Goal: Task Accomplishment & Management: Use online tool/utility

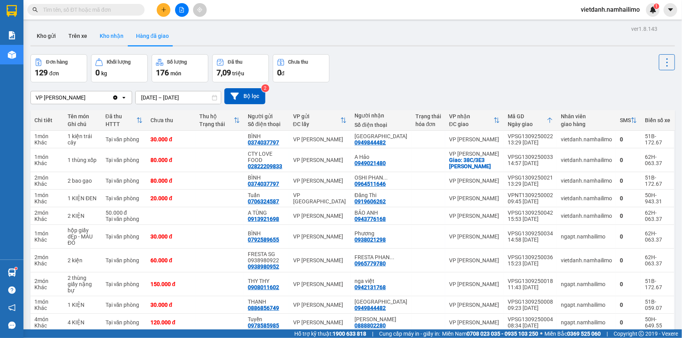
click at [114, 34] on button "Kho nhận" at bounding box center [111, 36] width 36 height 19
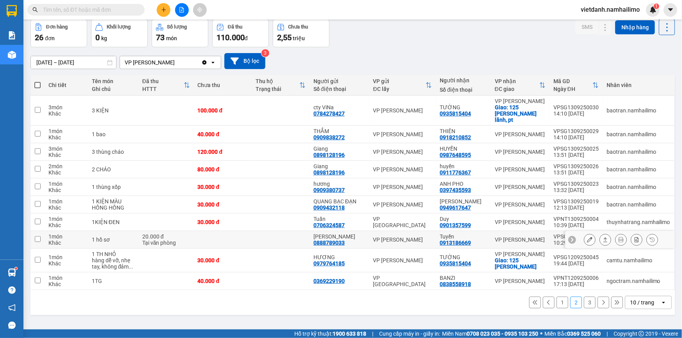
scroll to position [36, 0]
drag, startPoint x: 555, startPoint y: 297, endPoint x: 552, endPoint y: 309, distance: 12.0
click at [556, 297] on button "1" at bounding box center [562, 303] width 12 height 12
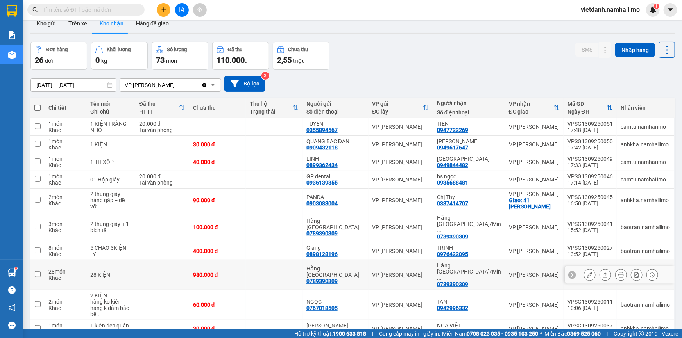
scroll to position [0, 0]
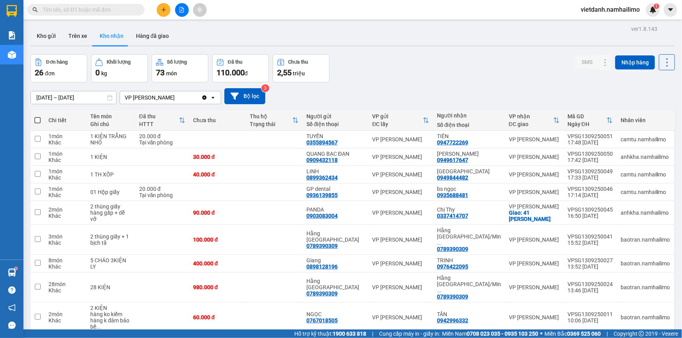
click at [106, 11] on input "text" at bounding box center [89, 9] width 92 height 9
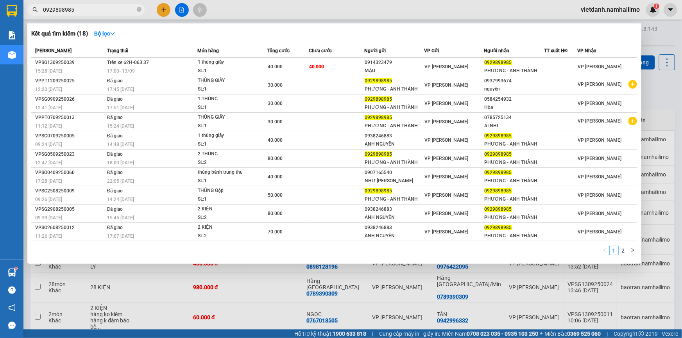
type input "0929898985"
click at [137, 9] on icon "close-circle" at bounding box center [139, 9] width 5 height 5
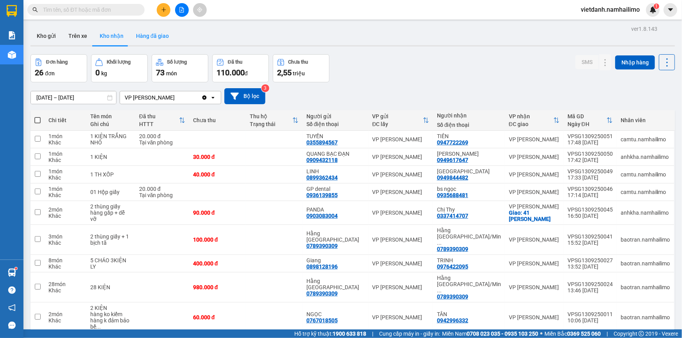
click at [149, 41] on button "Hàng đã giao" at bounding box center [152, 36] width 45 height 19
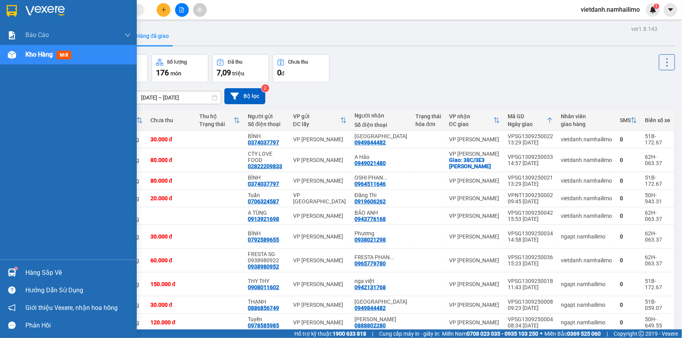
click at [20, 273] on div "Hàng sắp về" at bounding box center [68, 273] width 137 height 18
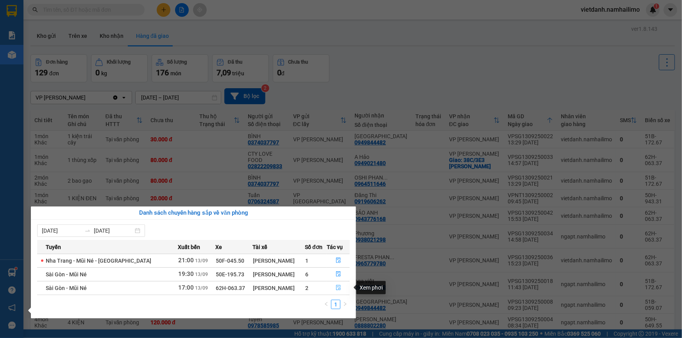
click at [333, 287] on button "button" at bounding box center [338, 288] width 22 height 13
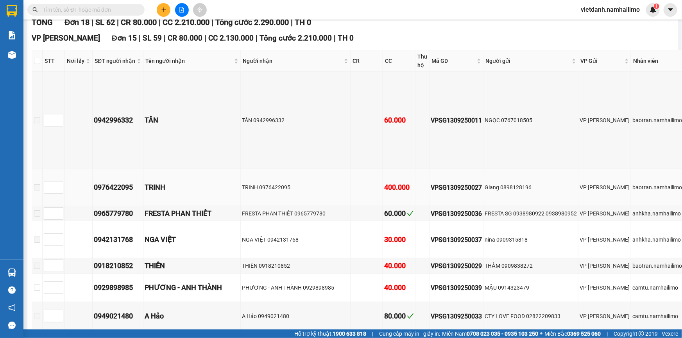
scroll to position [106, 0]
click at [39, 60] on input "checkbox" at bounding box center [37, 61] width 6 height 6
checkbox input "true"
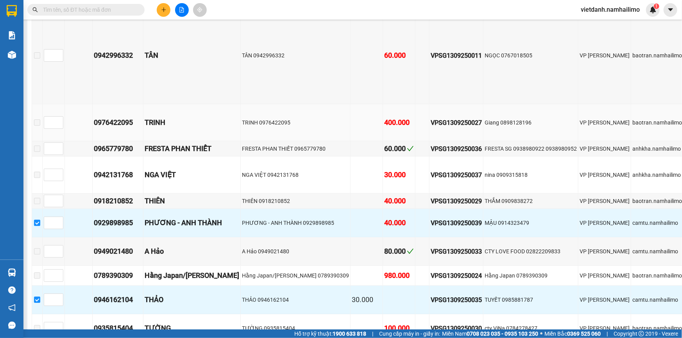
scroll to position [320, 0]
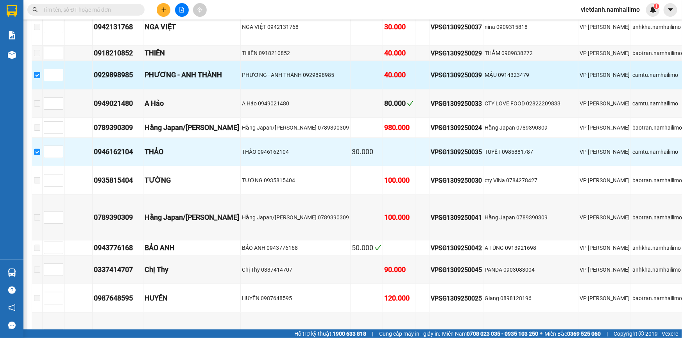
click at [191, 78] on div "PHƯƠNG - ANH THÀNH" at bounding box center [192, 75] width 95 height 11
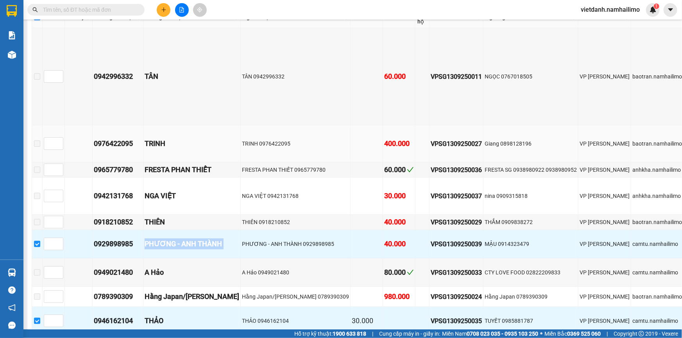
scroll to position [142, 0]
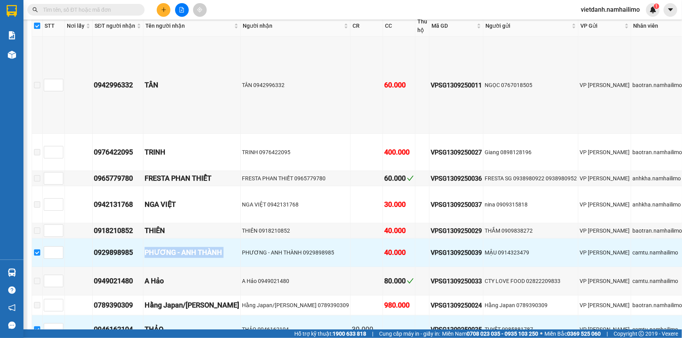
click at [39, 26] on input "checkbox" at bounding box center [37, 26] width 6 height 6
checkbox input "false"
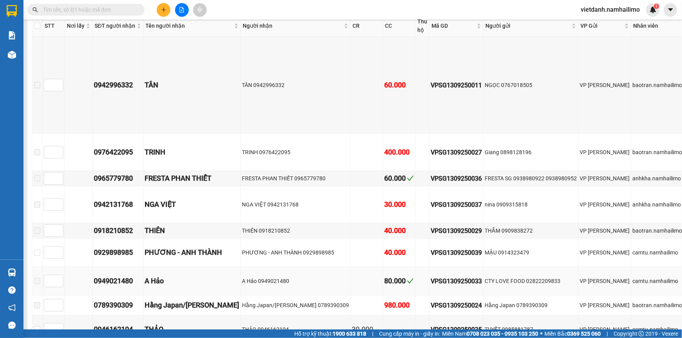
click at [268, 267] on td "A Hảo 0949021480" at bounding box center [296, 281] width 110 height 29
drag, startPoint x: 475, startPoint y: 252, endPoint x: 515, endPoint y: 252, distance: 39.5
click at [515, 252] on div "MẬU 0914323479" at bounding box center [530, 252] width 92 height 9
click at [513, 254] on div "MẬU 0914323479" at bounding box center [530, 252] width 92 height 9
drag, startPoint x: 475, startPoint y: 253, endPoint x: 506, endPoint y: 252, distance: 31.7
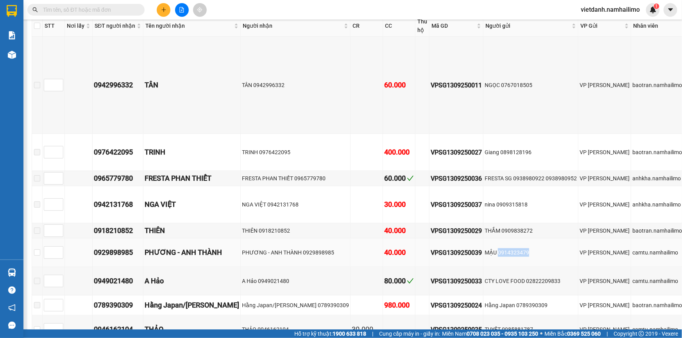
click at [506, 252] on div "MẬU 0914323479" at bounding box center [530, 252] width 92 height 9
click at [513, 253] on div "MẬU 0914323479" at bounding box center [530, 252] width 92 height 9
drag, startPoint x: 477, startPoint y: 250, endPoint x: 513, endPoint y: 253, distance: 36.0
click at [513, 253] on div "MẬU 0914323479" at bounding box center [530, 252] width 92 height 9
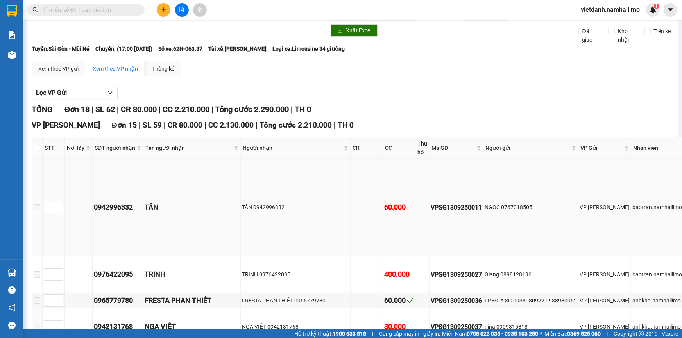
scroll to position [0, 0]
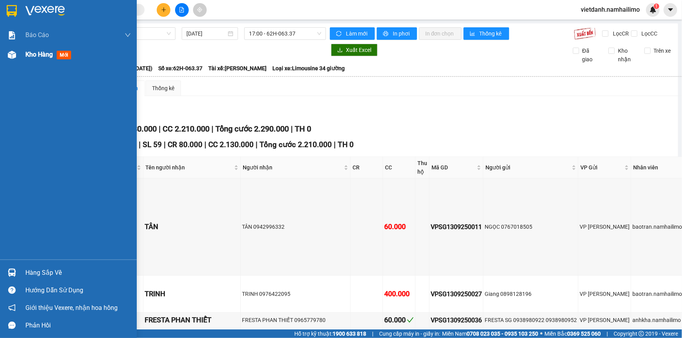
click at [52, 59] on div "Kho hàng mới" at bounding box center [49, 55] width 49 height 10
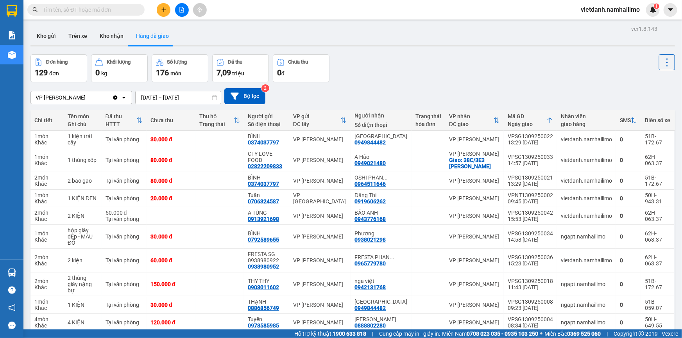
click at [92, 11] on input "text" at bounding box center [89, 9] width 92 height 9
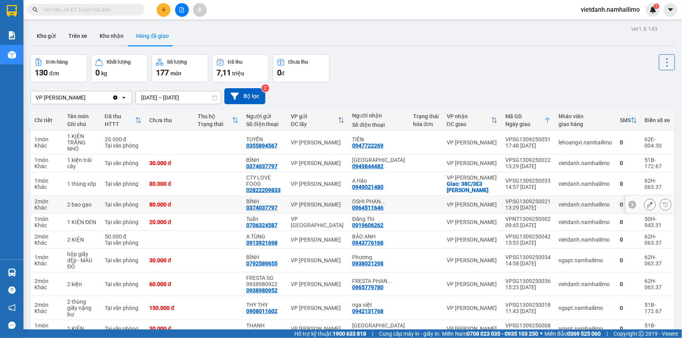
click at [425, 203] on td at bounding box center [426, 205] width 34 height 18
click at [95, 35] on button "Kho nhận" at bounding box center [111, 36] width 36 height 19
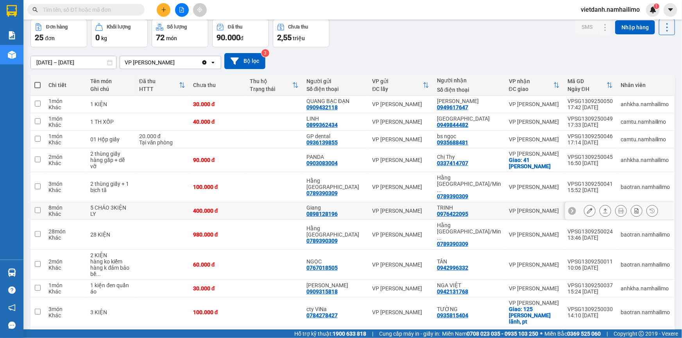
scroll to position [36, 0]
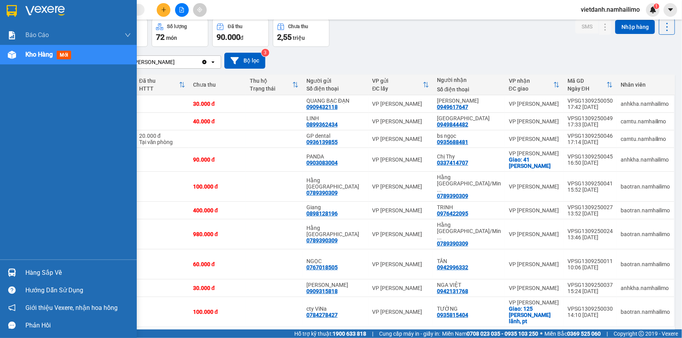
click at [32, 270] on div "Hàng sắp về" at bounding box center [77, 273] width 105 height 12
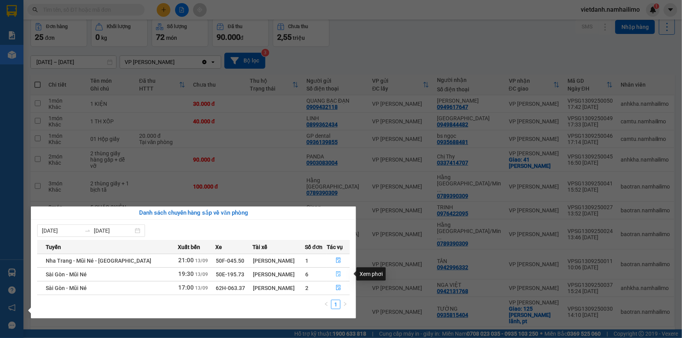
click at [336, 275] on icon "file-done" at bounding box center [338, 274] width 5 height 5
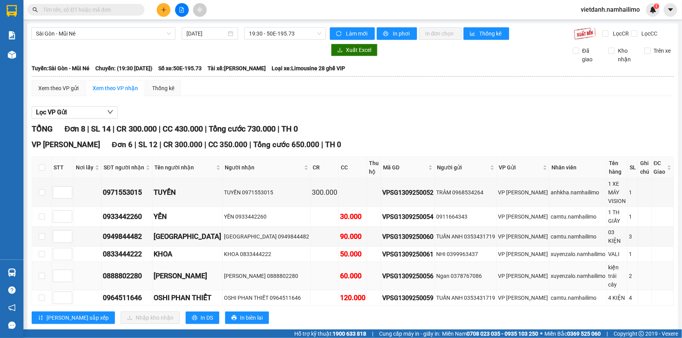
drag, startPoint x: 38, startPoint y: 250, endPoint x: 45, endPoint y: 252, distance: 7.5
click at [38, 262] on td at bounding box center [42, 276] width 20 height 29
click at [45, 262] on td at bounding box center [42, 276] width 20 height 29
click at [43, 295] on input "checkbox" at bounding box center [42, 298] width 6 height 6
checkbox input "true"
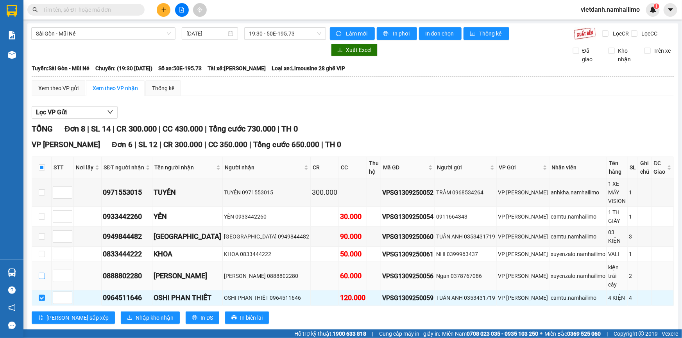
click at [40, 273] on input "checkbox" at bounding box center [42, 276] width 6 height 6
checkbox input "true"
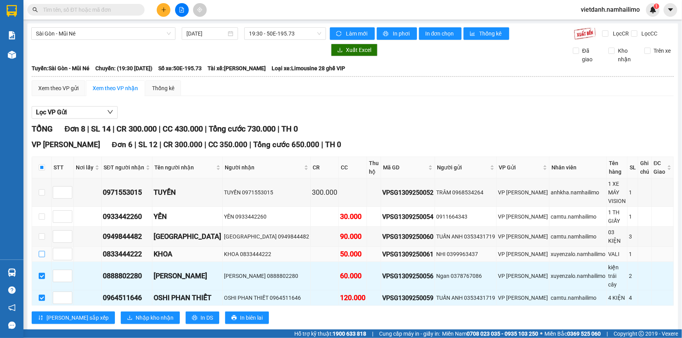
click at [41, 251] on input "checkbox" at bounding box center [42, 254] width 6 height 6
checkbox input "true"
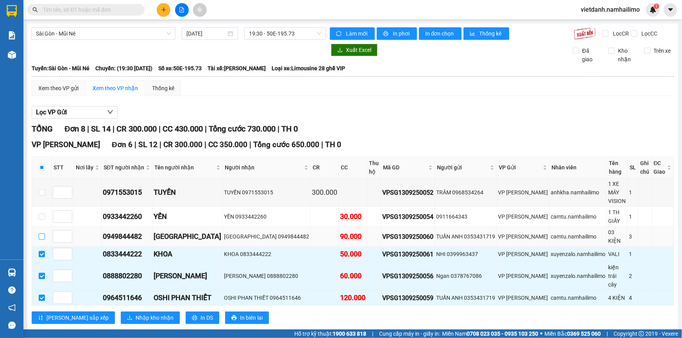
click at [42, 234] on input "checkbox" at bounding box center [42, 237] width 6 height 6
checkbox input "true"
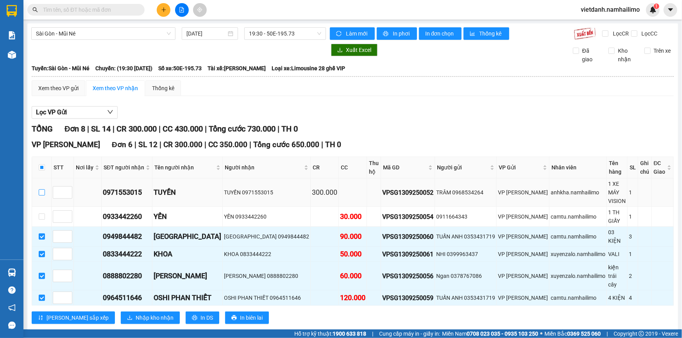
click at [42, 189] on input "checkbox" at bounding box center [42, 192] width 6 height 6
checkbox input "true"
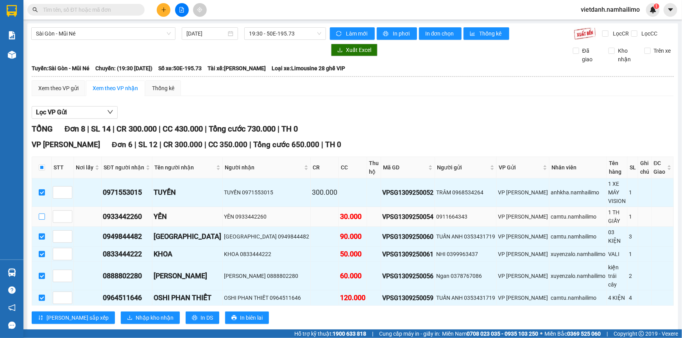
click at [44, 214] on input "checkbox" at bounding box center [42, 217] width 6 height 6
checkbox input "true"
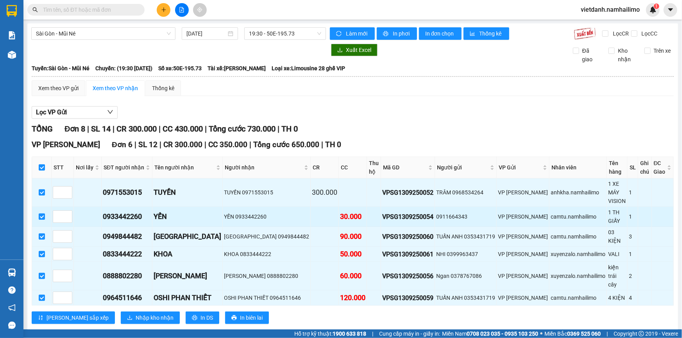
click at [40, 214] on input "checkbox" at bounding box center [42, 217] width 6 height 6
checkbox input "false"
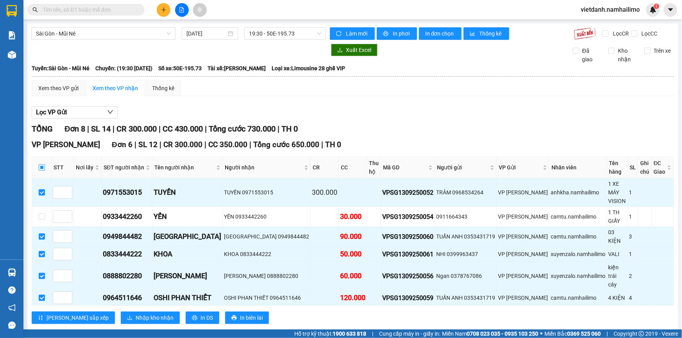
click at [42, 168] on input "checkbox" at bounding box center [42, 167] width 6 height 6
checkbox input "true"
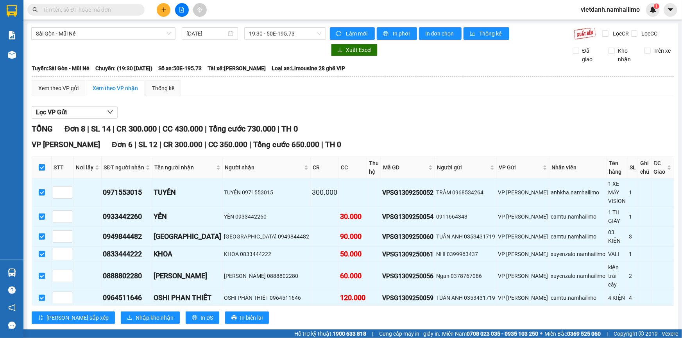
click at [42, 168] on input "checkbox" at bounding box center [42, 167] width 6 height 6
checkbox input "false"
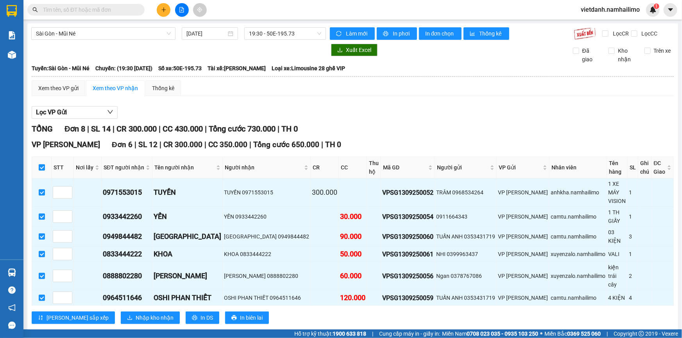
checkbox input "false"
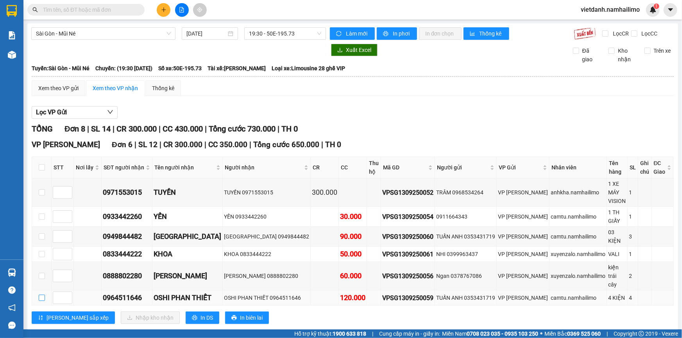
click at [41, 295] on input "checkbox" at bounding box center [42, 298] width 6 height 6
checkbox input "true"
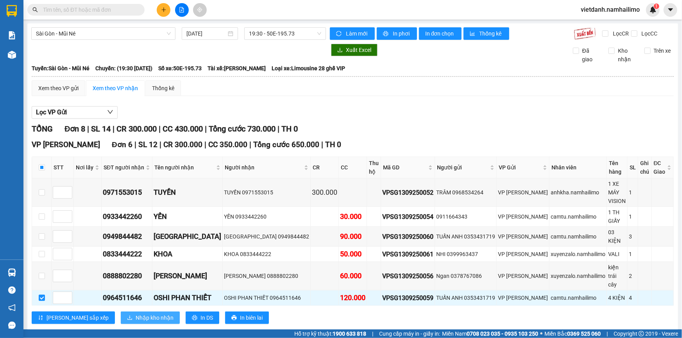
click at [136, 314] on span "Nhập kho nhận" at bounding box center [155, 318] width 38 height 9
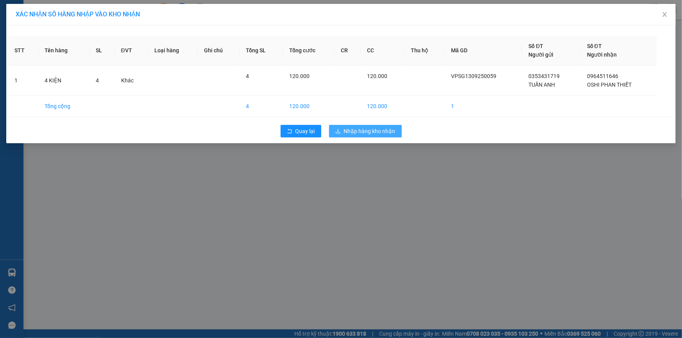
click at [372, 132] on span "Nhập hàng kho nhận" at bounding box center [370, 131] width 52 height 9
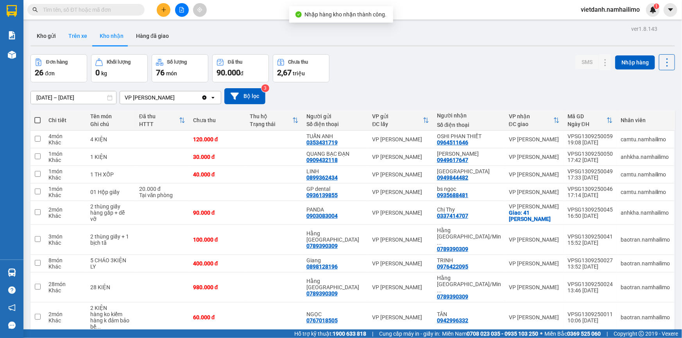
click at [78, 37] on button "Trên xe" at bounding box center [77, 36] width 31 height 19
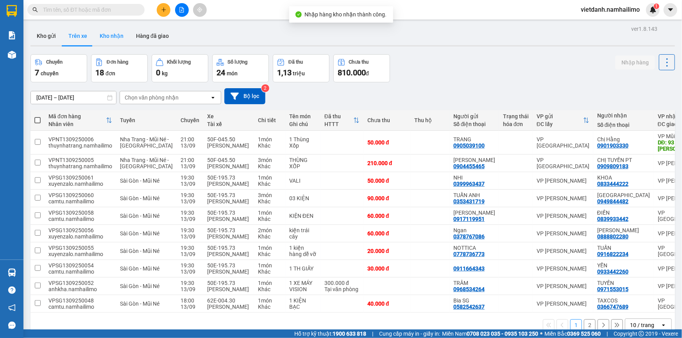
click at [111, 36] on button "Kho nhận" at bounding box center [111, 36] width 36 height 19
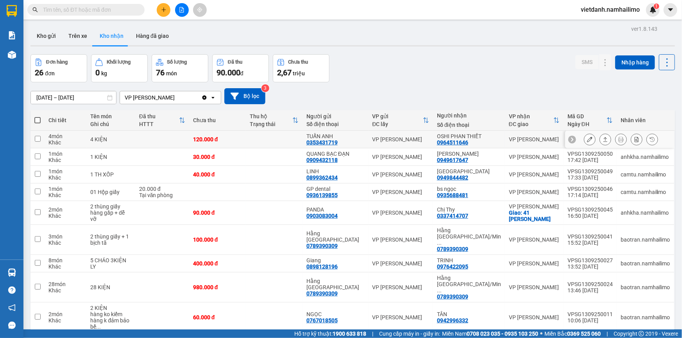
click at [588, 142] on button at bounding box center [589, 140] width 11 height 14
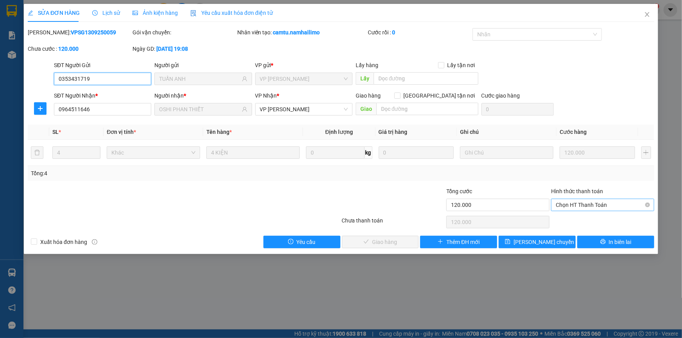
click at [577, 200] on span "Chọn HT Thanh Toán" at bounding box center [603, 205] width 94 height 12
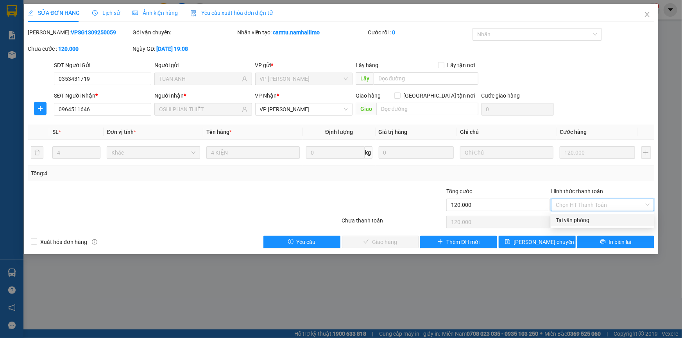
click at [569, 223] on div "Tại văn phòng" at bounding box center [603, 220] width 94 height 9
type input "0"
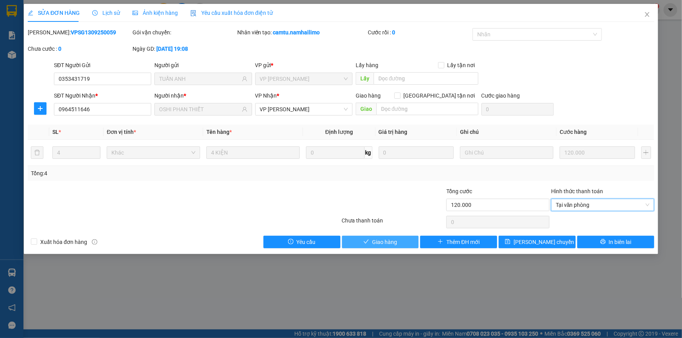
click at [400, 237] on button "Giao hàng" at bounding box center [380, 242] width 77 height 13
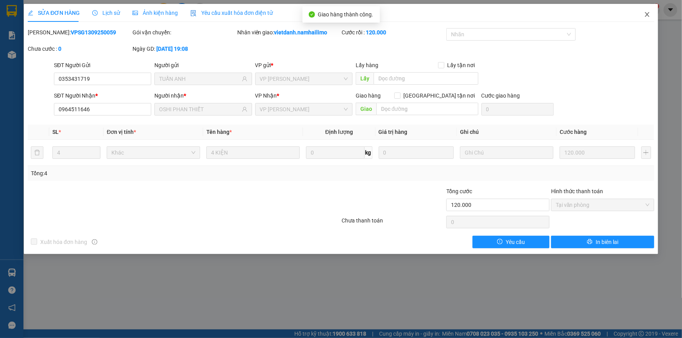
click at [646, 16] on icon "close" at bounding box center [647, 14] width 4 height 5
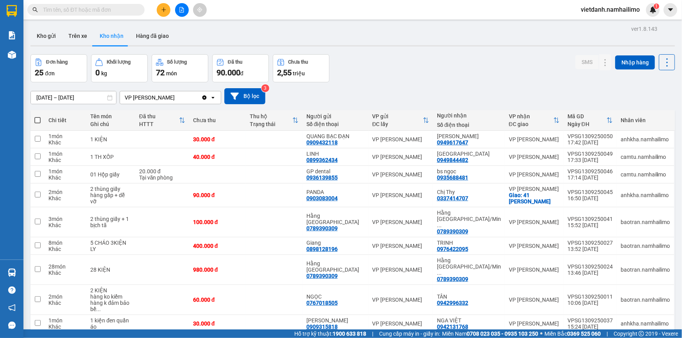
click at [96, 9] on input "text" at bounding box center [89, 9] width 92 height 9
click at [89, 37] on button "Trên xe" at bounding box center [77, 36] width 31 height 19
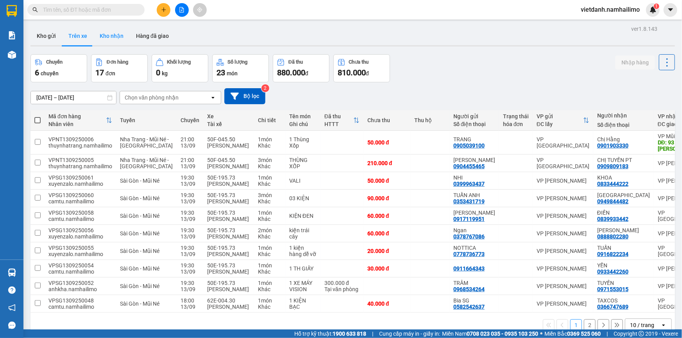
click at [117, 38] on button "Kho nhận" at bounding box center [111, 36] width 36 height 19
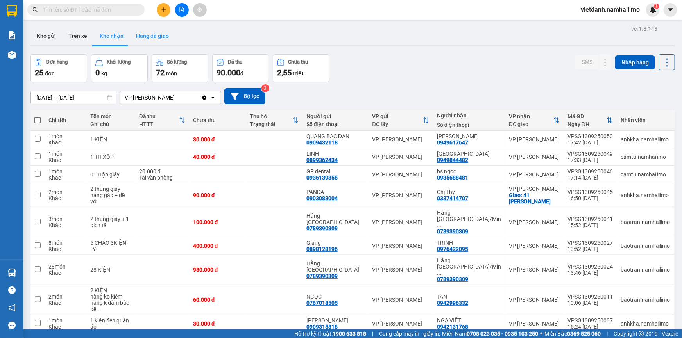
click at [145, 37] on button "Hàng đã giao" at bounding box center [152, 36] width 45 height 19
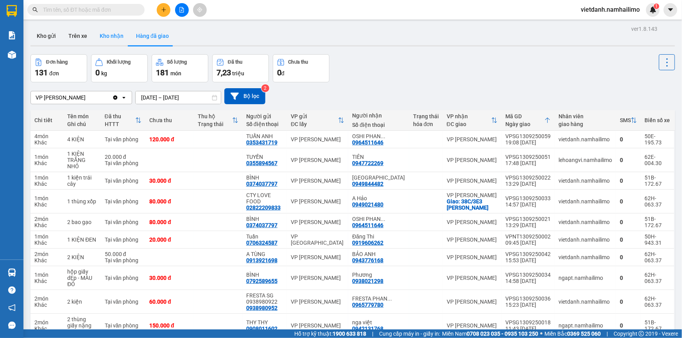
click at [110, 36] on button "Kho nhận" at bounding box center [111, 36] width 36 height 19
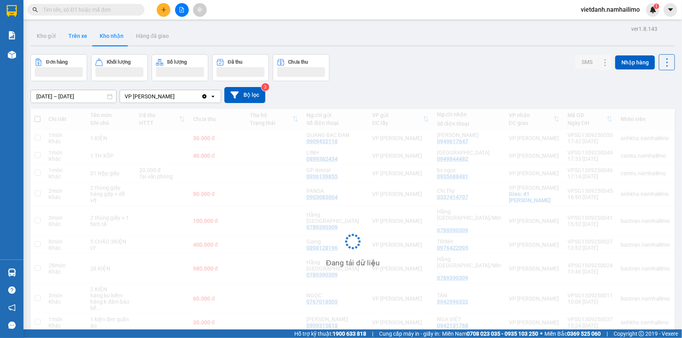
click at [72, 36] on button "Trên xe" at bounding box center [77, 36] width 31 height 19
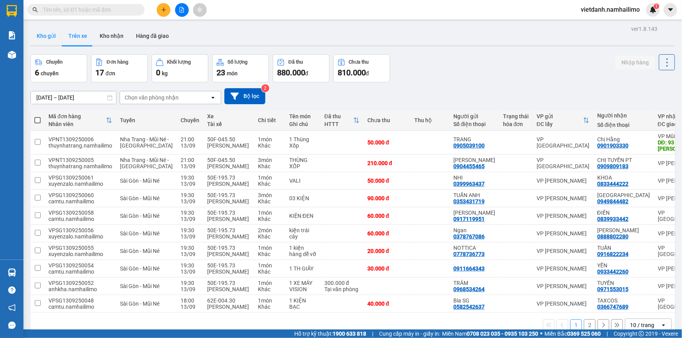
click at [55, 36] on button "Kho gửi" at bounding box center [46, 36] width 32 height 19
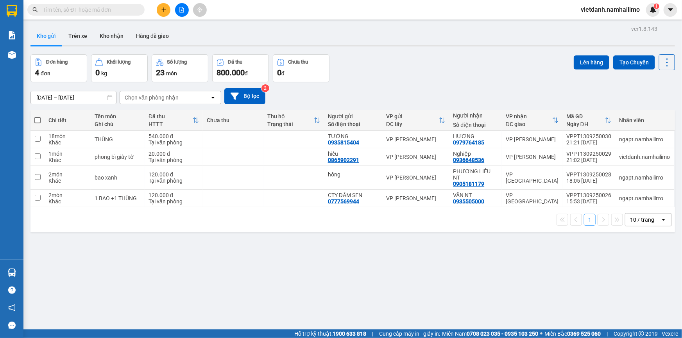
click at [289, 100] on div "[DATE] – [DATE] Press the down arrow key to interact with the calendar and sele…" at bounding box center [352, 96] width 644 height 16
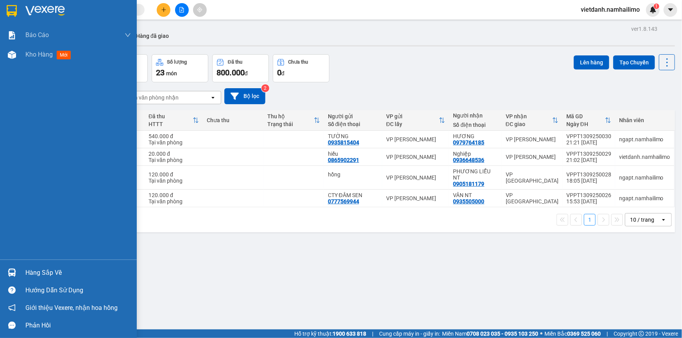
click at [19, 272] on div "Hàng sắp về" at bounding box center [68, 273] width 137 height 18
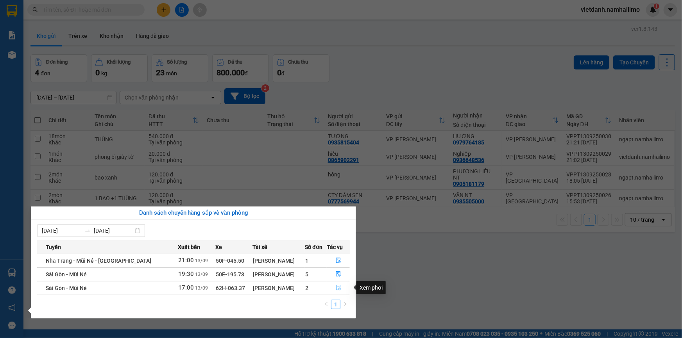
click at [338, 284] on button "button" at bounding box center [338, 288] width 22 height 13
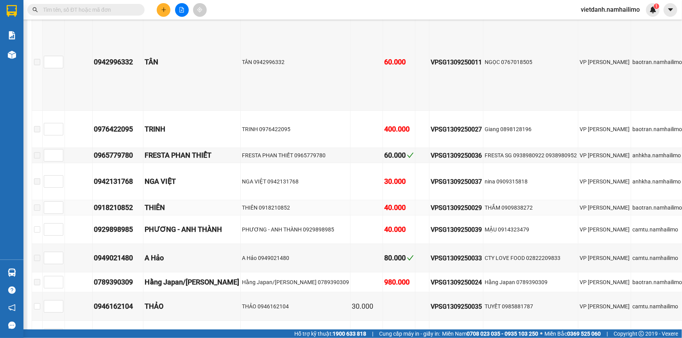
scroll to position [177, 0]
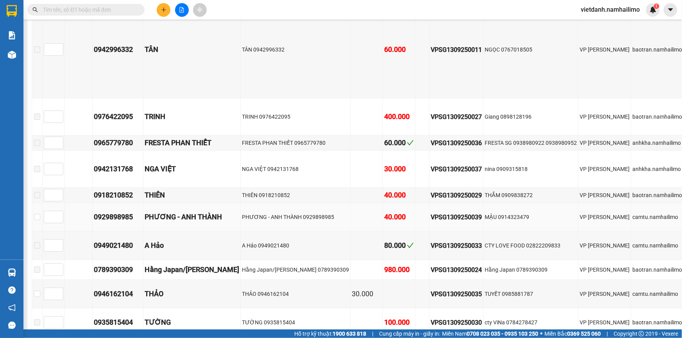
click at [193, 220] on div "PHƯƠNG - ANH THÀNH" at bounding box center [192, 217] width 95 height 11
click at [39, 217] on input "checkbox" at bounding box center [37, 217] width 6 height 6
checkbox input "true"
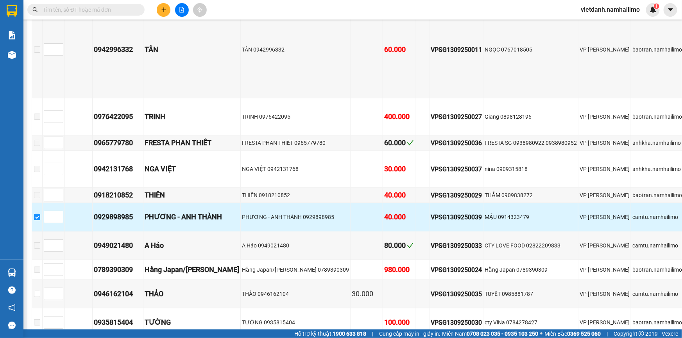
click at [128, 215] on div "0929898985" at bounding box center [118, 217] width 48 height 11
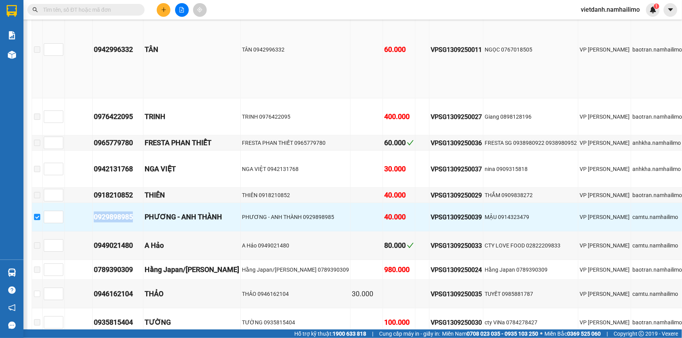
copy div "0929898985"
click at [113, 4] on span at bounding box center [85, 10] width 117 height 12
click at [115, 11] on input "text" at bounding box center [89, 9] width 92 height 9
paste input "0929898985"
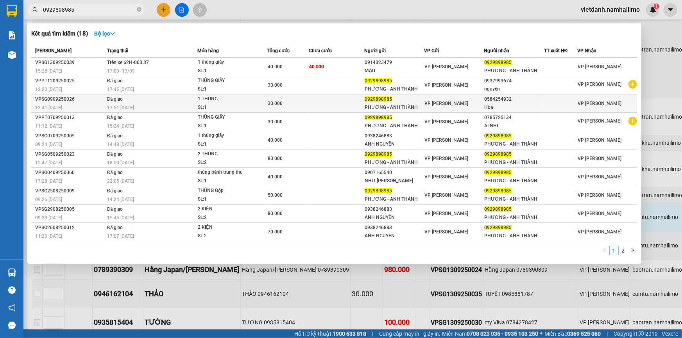
type input "0929898985"
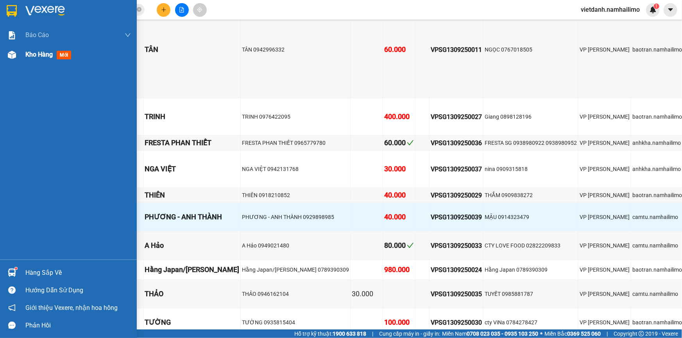
click at [46, 56] on span "Kho hàng" at bounding box center [38, 54] width 27 height 7
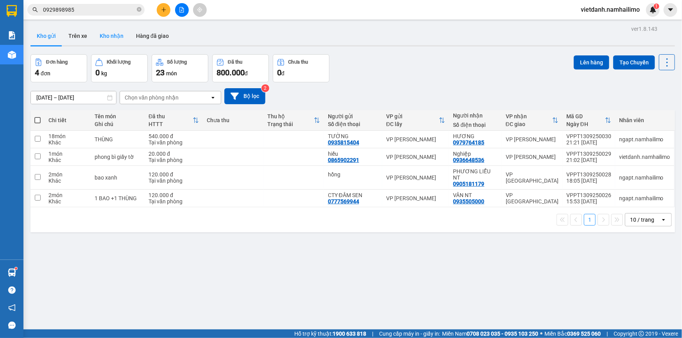
click at [118, 35] on button "Kho nhận" at bounding box center [111, 36] width 36 height 19
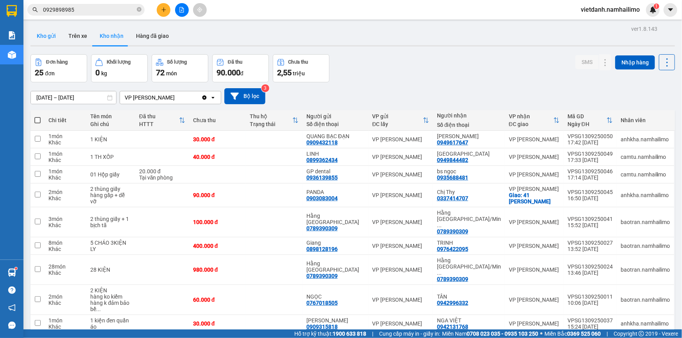
click at [46, 38] on button "Kho gửi" at bounding box center [46, 36] width 32 height 19
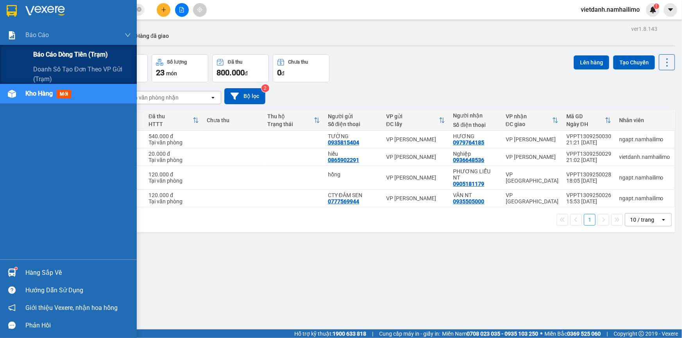
click at [45, 53] on span "Báo cáo dòng tiền (trạm)" at bounding box center [70, 55] width 75 height 10
